Goal: Check status: Check status

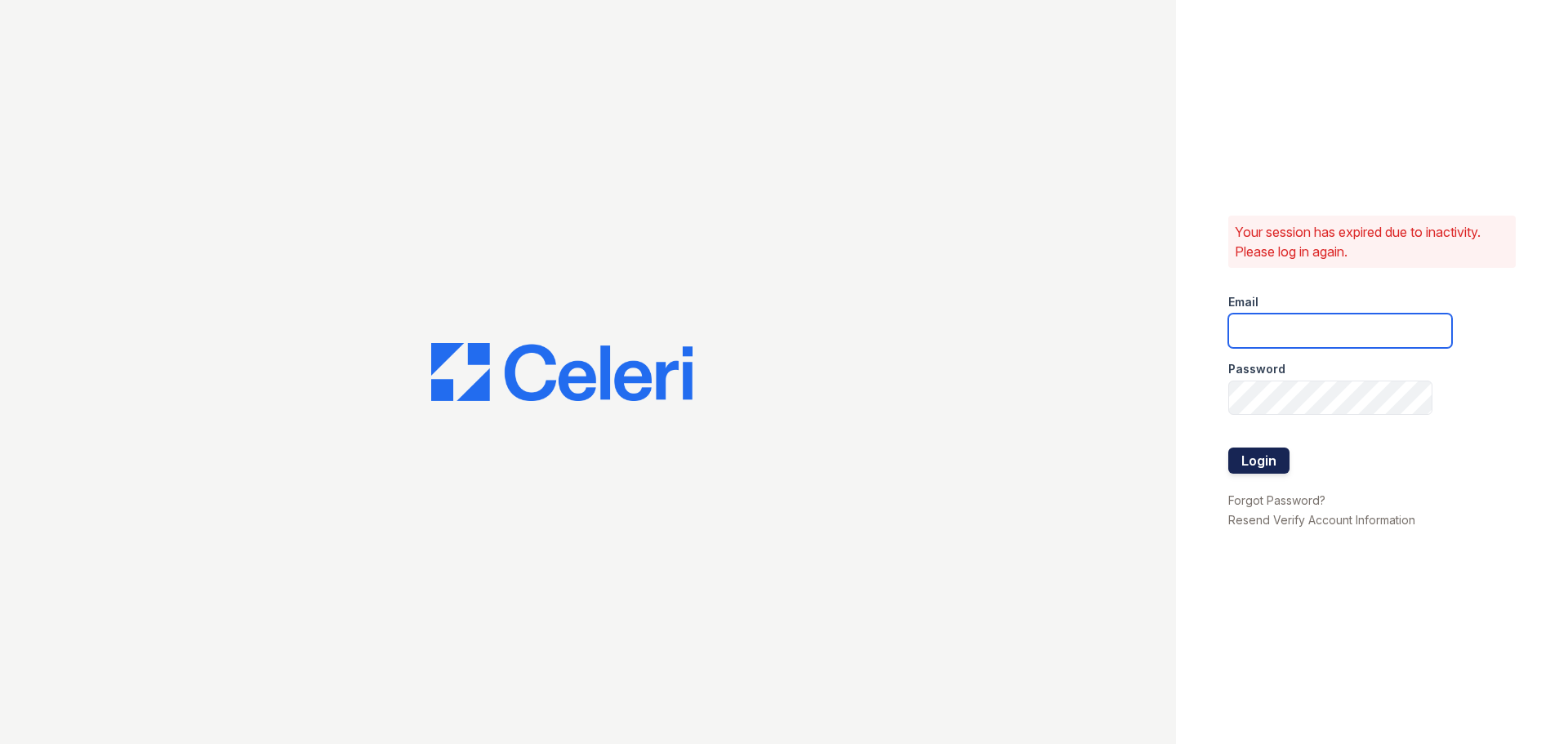
type input "arioso.pm@cafmanagement.com"
click at [1269, 464] on button "Login" at bounding box center [1258, 460] width 61 height 26
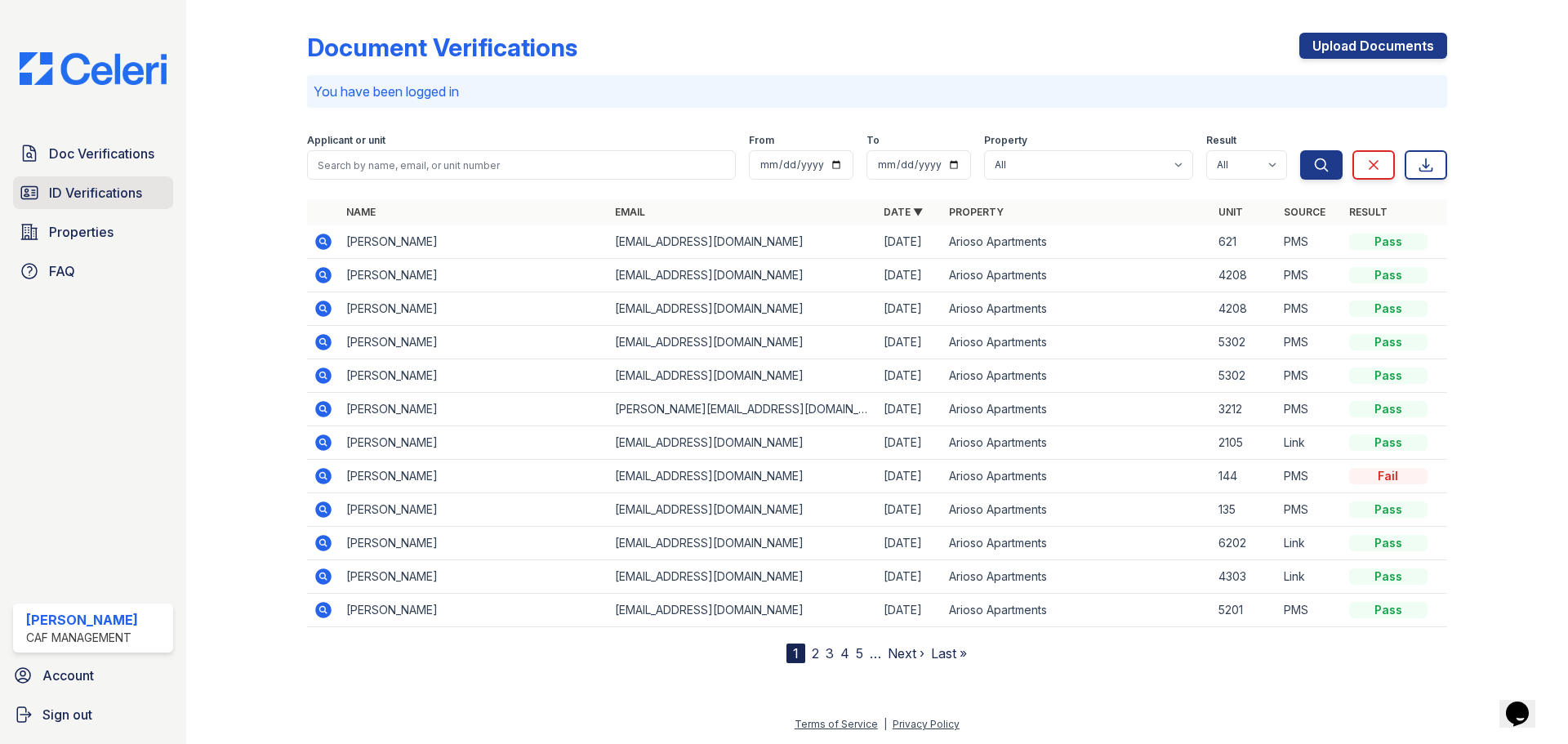
click at [109, 192] on span "ID Verifications" at bounding box center [95, 192] width 93 height 19
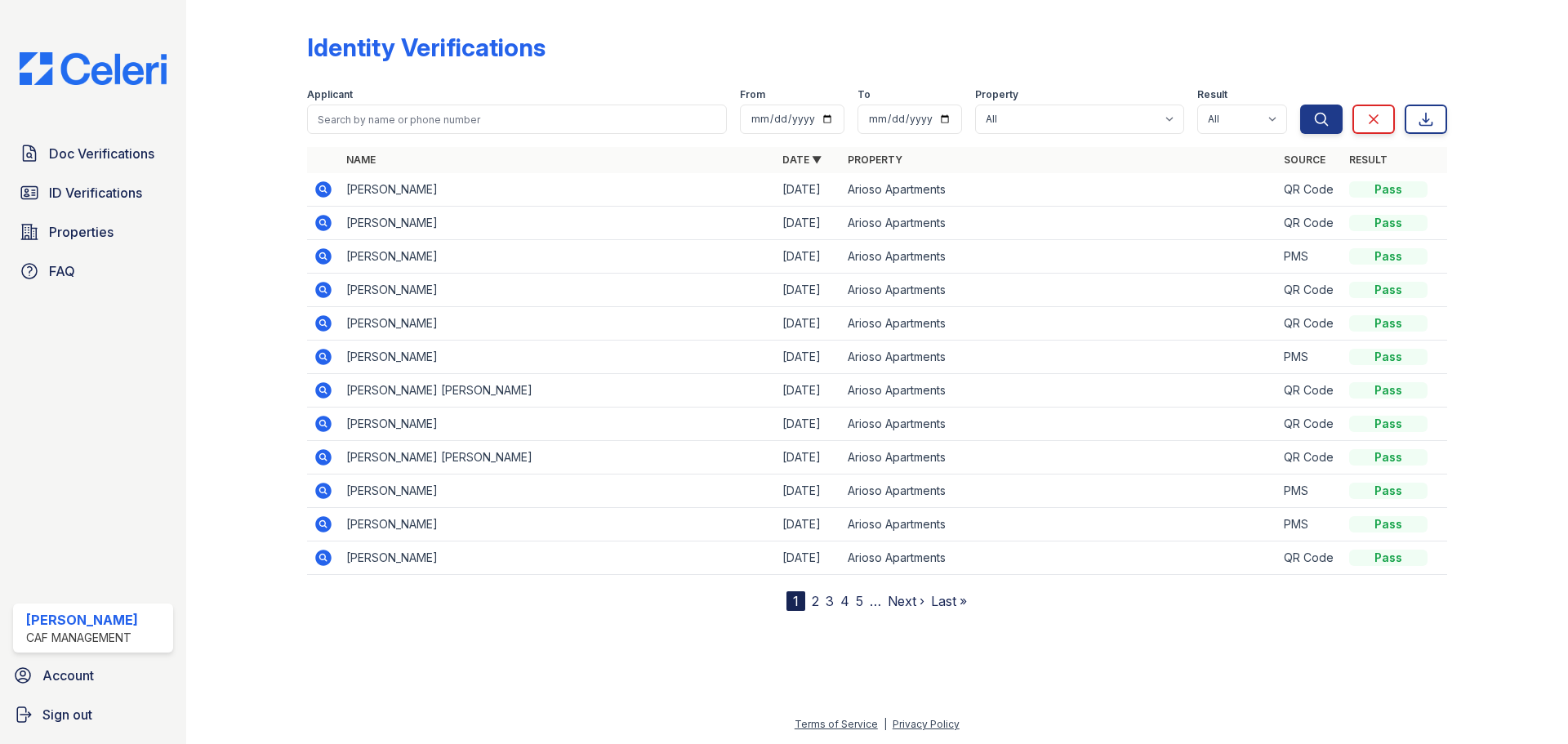
click at [732, 59] on div "Identity Verifications" at bounding box center [877, 54] width 1140 height 42
click at [693, 30] on div "Identity Verifications Filter Applicant From To Property All Arioso Apartments …" at bounding box center [877, 309] width 1140 height 604
click at [720, 62] on div "Identity Verifications" at bounding box center [877, 54] width 1140 height 42
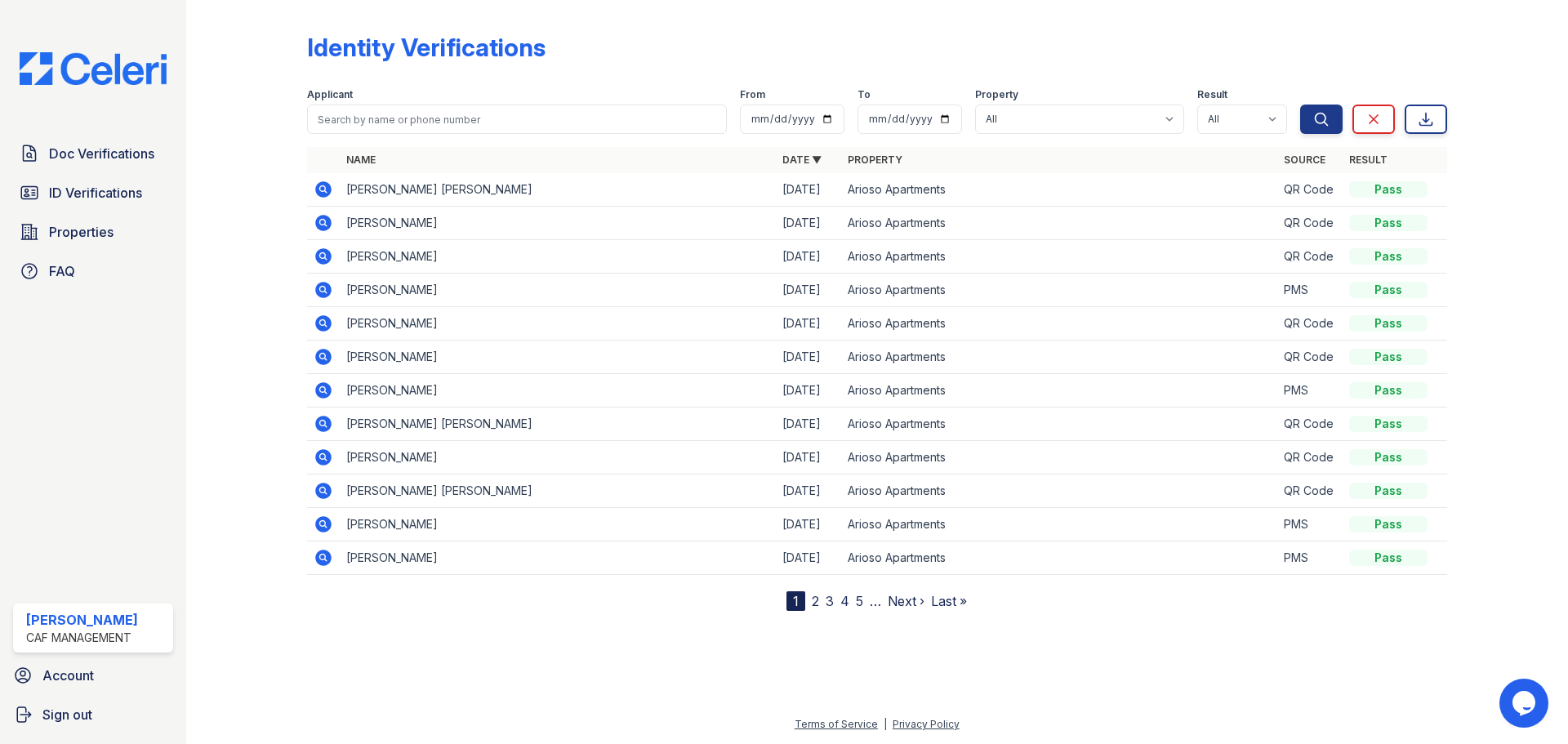
click at [829, 54] on div "Identity Verifications" at bounding box center [877, 54] width 1140 height 42
click at [106, 155] on span "Doc Verifications" at bounding box center [101, 153] width 105 height 19
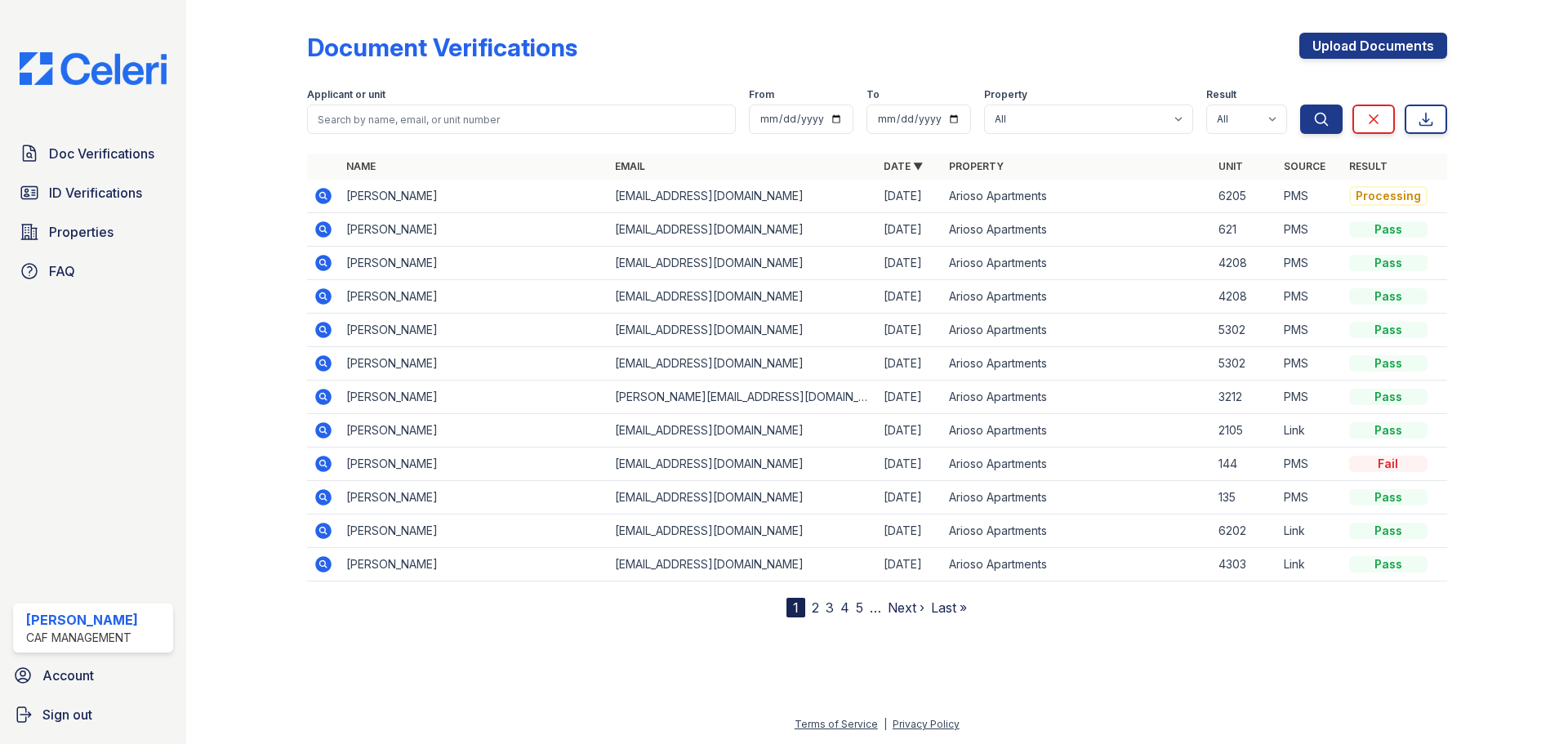
click at [1487, 287] on div at bounding box center [1494, 312] width 95 height 611
click at [322, 194] on icon at bounding box center [322, 194] width 4 height 4
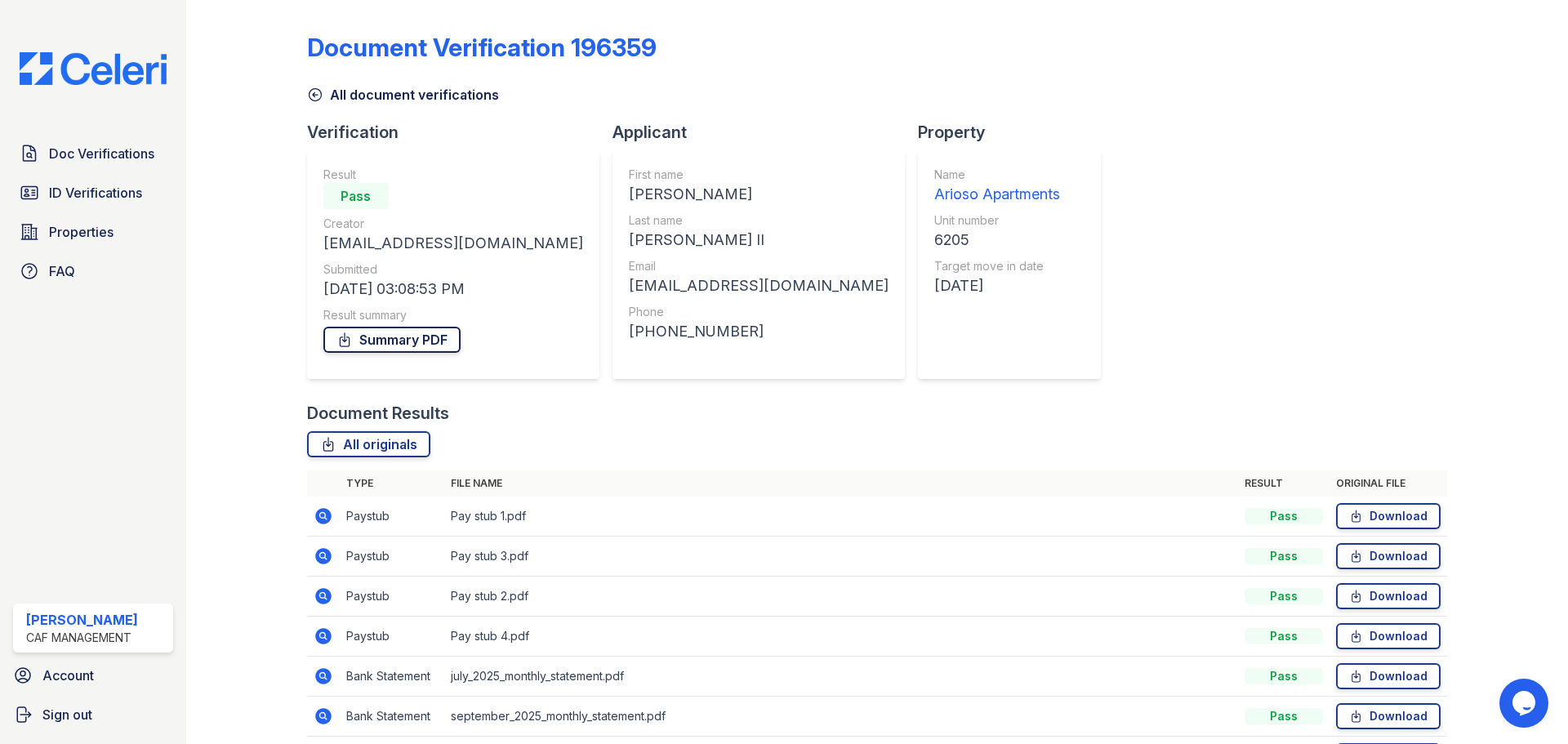
click at [399, 340] on link "Summary PDF" at bounding box center [391, 339] width 137 height 26
click at [319, 91] on icon at bounding box center [315, 95] width 13 height 13
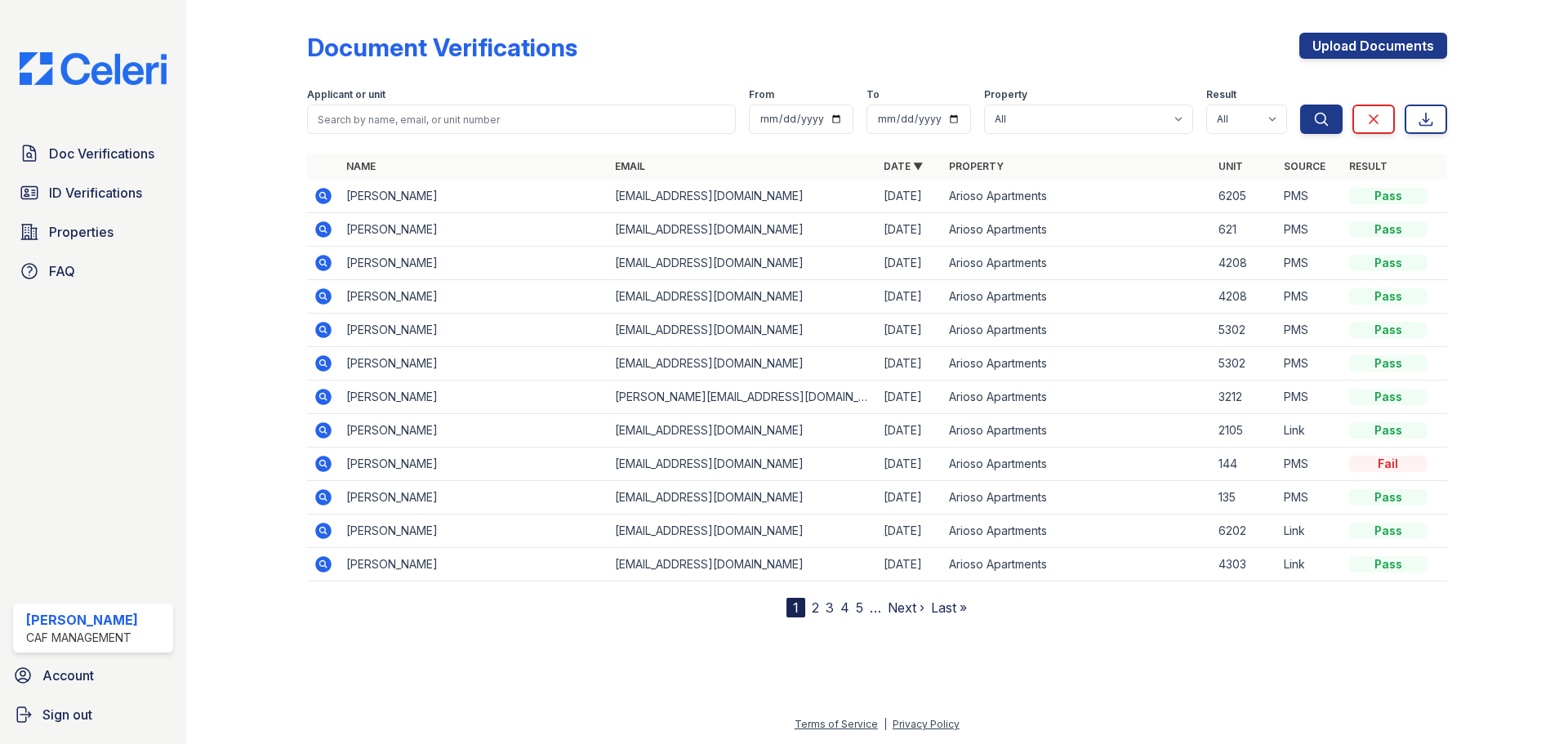
click at [230, 249] on div at bounding box center [259, 312] width 95 height 611
